Goal: Information Seeking & Learning: Learn about a topic

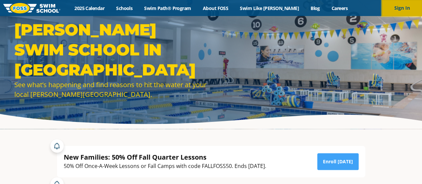
drag, startPoint x: 401, startPoint y: 7, endPoint x: 397, endPoint y: 8, distance: 3.4
click at [400, 7] on button "Sign In" at bounding box center [402, 8] width 40 height 16
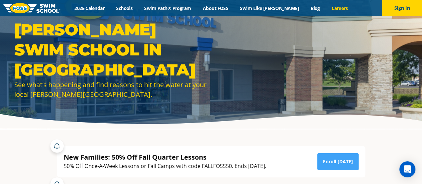
click at [333, 8] on link "Careers" at bounding box center [340, 8] width 28 height 6
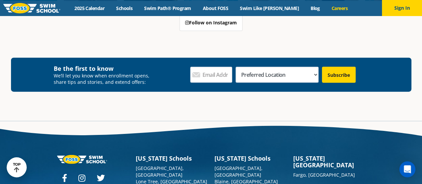
scroll to position [2170, 0]
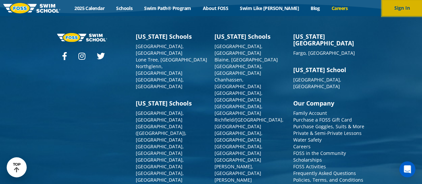
click at [399, 5] on button "Sign In" at bounding box center [402, 8] width 40 height 16
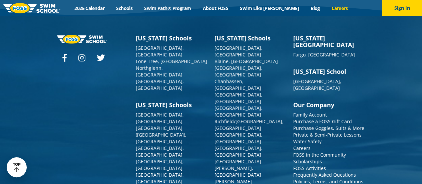
scroll to position [2170, 0]
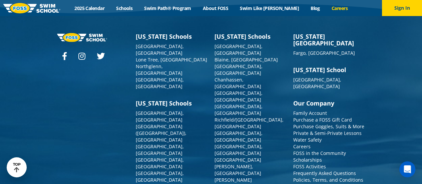
click at [334, 5] on link "Careers" at bounding box center [340, 8] width 28 height 6
